Goal: Find specific page/section: Find specific page/section

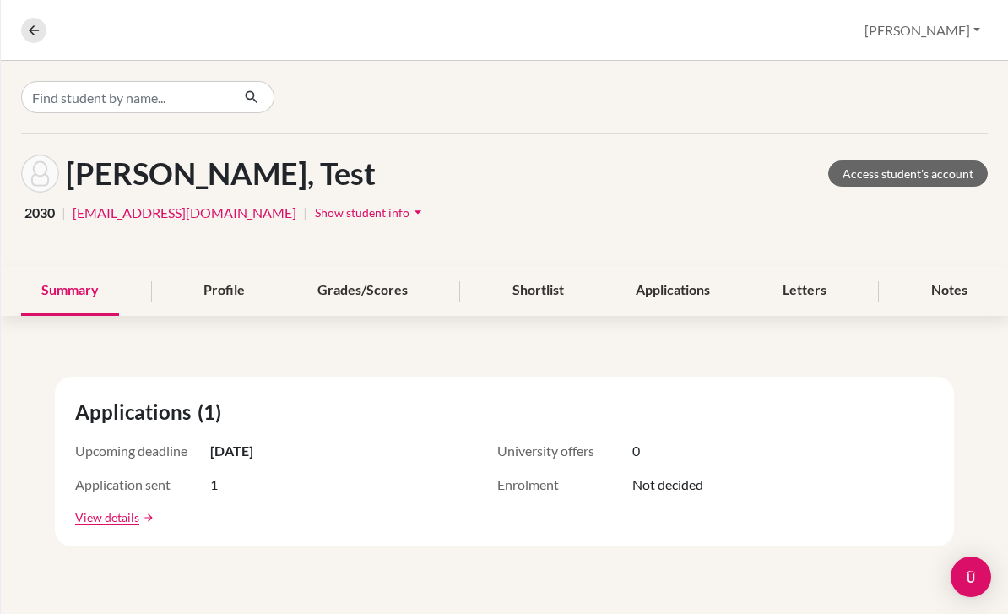
click at [941, 44] on button "[PERSON_NAME]" at bounding box center [922, 30] width 131 height 32
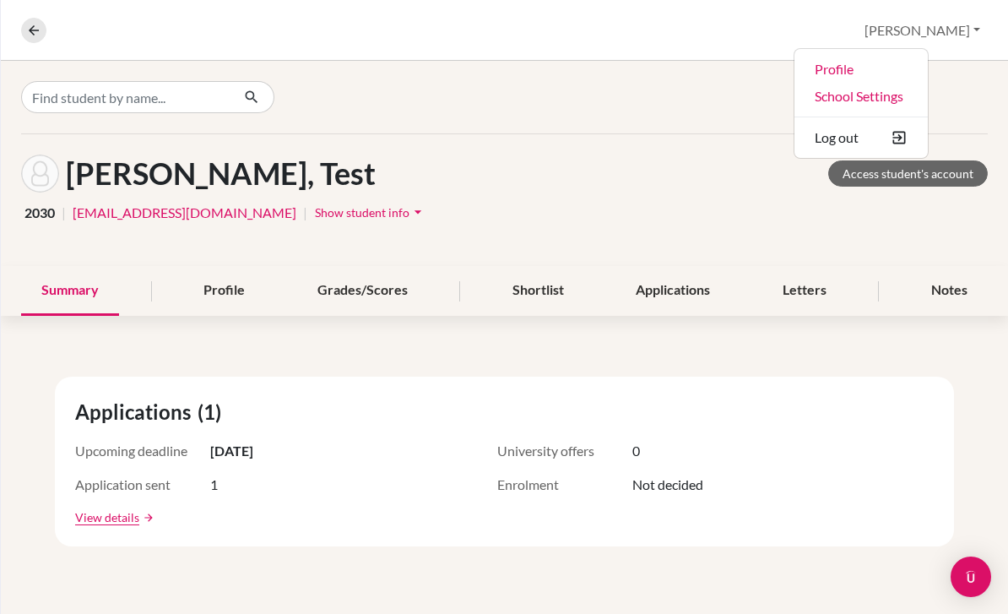
click at [927, 71] on link "Profile" at bounding box center [860, 69] width 133 height 27
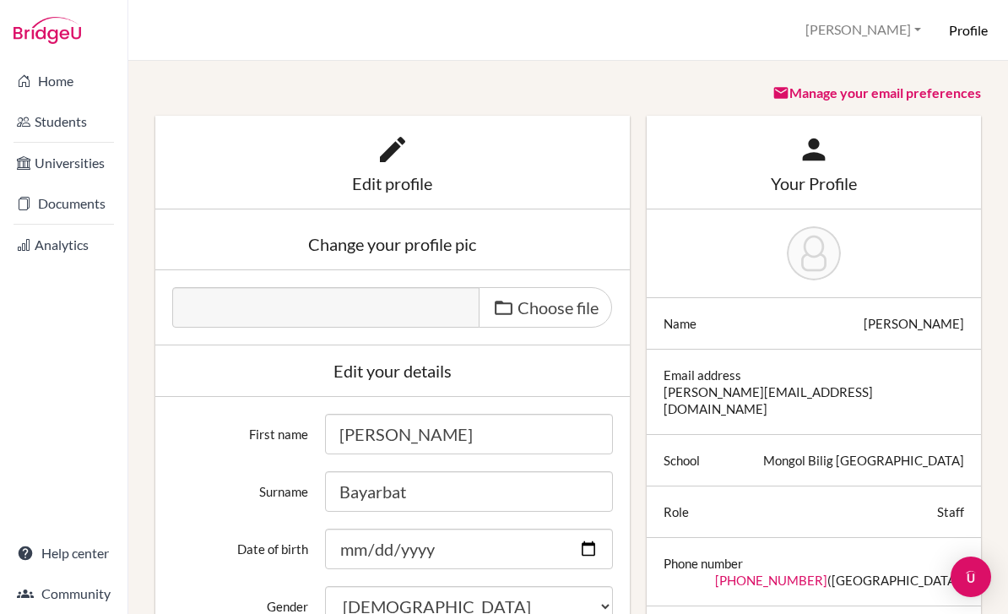
click at [82, 138] on link "Students" at bounding box center [63, 122] width 121 height 34
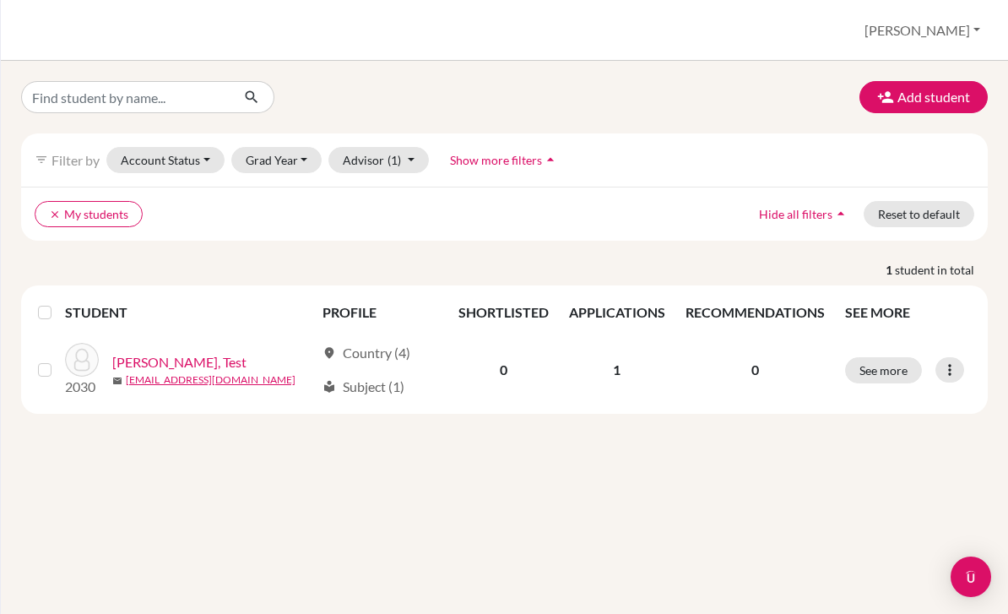
click at [274, 165] on button "Grad Year" at bounding box center [276, 160] width 91 height 26
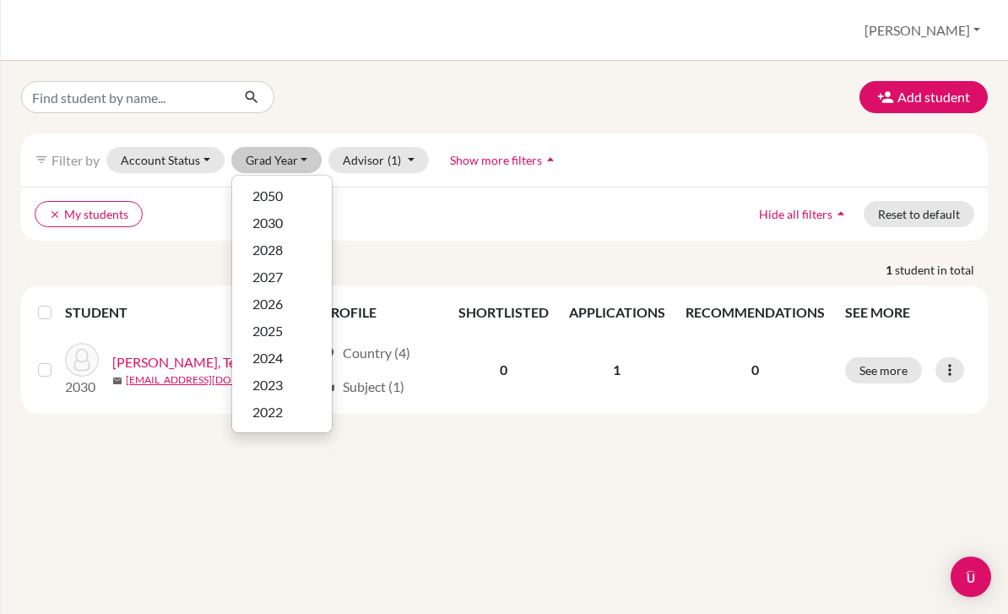
click at [279, 271] on span "2027" at bounding box center [267, 277] width 30 height 20
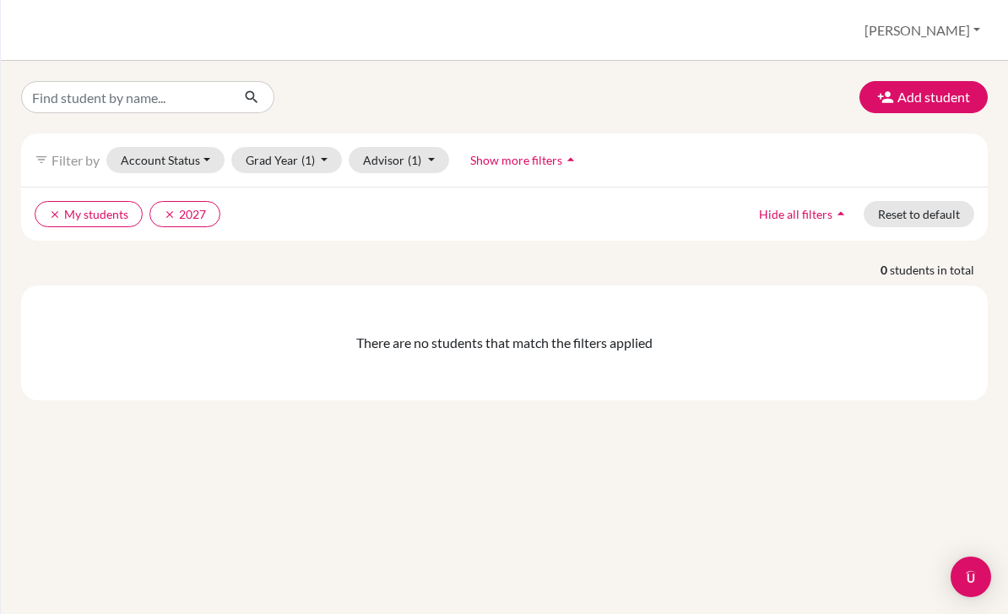
click at [51, 188] on div "clear My students clear 2027 Hide all filters arrow_drop_up Reset to default" at bounding box center [504, 214] width 966 height 54
click at [46, 208] on button "clear My students" at bounding box center [89, 214] width 108 height 26
